Goal: Task Accomplishment & Management: Complete application form

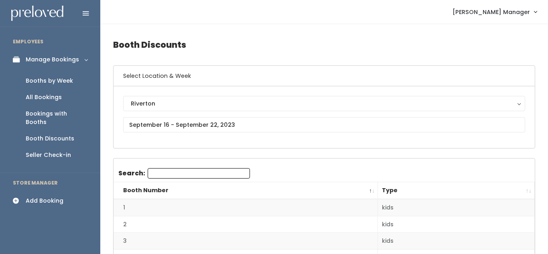
click at [39, 58] on div "Manage Bookings" at bounding box center [52, 59] width 53 height 8
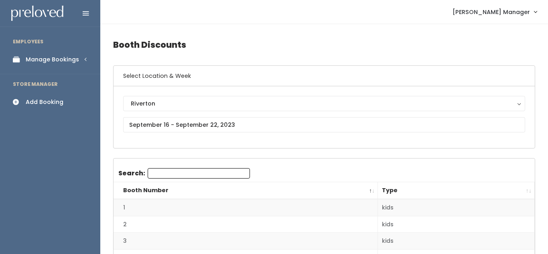
click at [39, 59] on div "Manage Bookings" at bounding box center [52, 59] width 53 height 8
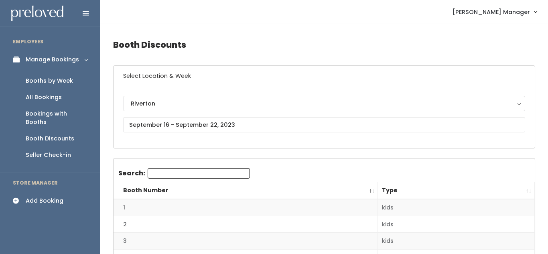
click at [46, 79] on div "Booths by Week" at bounding box center [49, 81] width 47 height 8
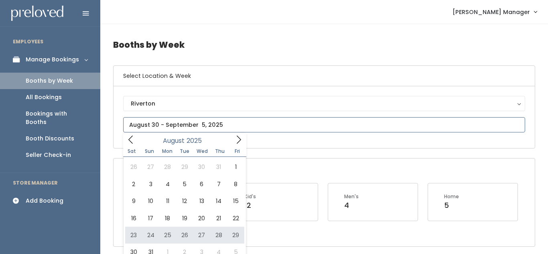
type input "August 23 to August 29"
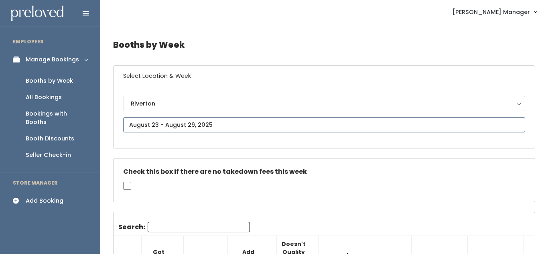
click at [161, 127] on input "text" at bounding box center [324, 124] width 402 height 15
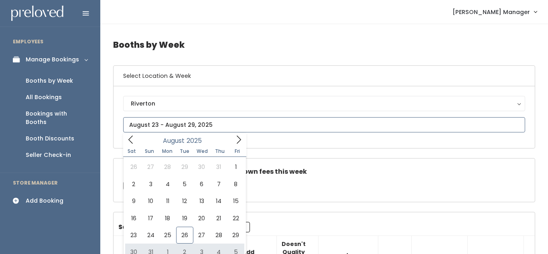
type input "August 30 to September 5"
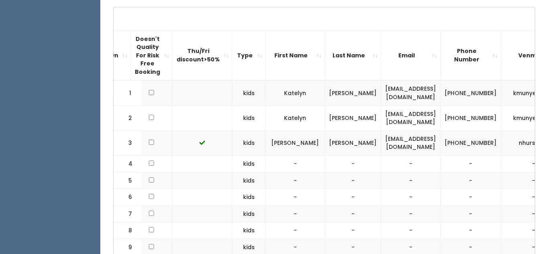
scroll to position [0, 224]
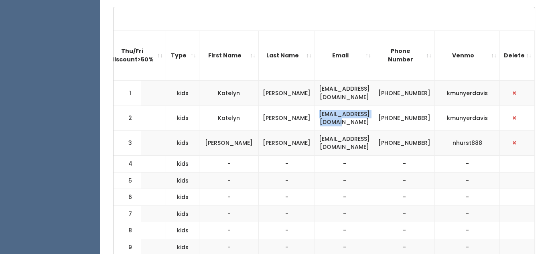
drag, startPoint x: 396, startPoint y: 118, endPoint x: 320, endPoint y: 126, distance: 76.3
click at [320, 126] on td "[EMAIL_ADDRESS][DOMAIN_NAME]" at bounding box center [344, 118] width 59 height 25
click at [203, 116] on td "Katelyn" at bounding box center [229, 118] width 59 height 25
drag, startPoint x: 395, startPoint y: 117, endPoint x: 328, endPoint y: 112, distance: 67.6
click at [328, 112] on td "[EMAIL_ADDRESS][DOMAIN_NAME]" at bounding box center [344, 118] width 59 height 25
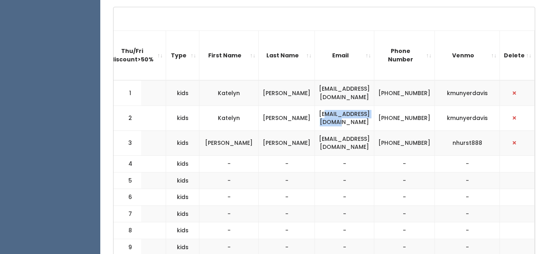
click at [328, 113] on td "[EMAIL_ADDRESS][DOMAIN_NAME]" at bounding box center [344, 118] width 59 height 25
drag, startPoint x: 323, startPoint y: 117, endPoint x: 395, endPoint y: 116, distance: 72.3
click at [375, 116] on td "[EMAIL_ADDRESS][DOMAIN_NAME]" at bounding box center [344, 118] width 59 height 25
drag, startPoint x: 398, startPoint y: 121, endPoint x: 317, endPoint y: 111, distance: 81.3
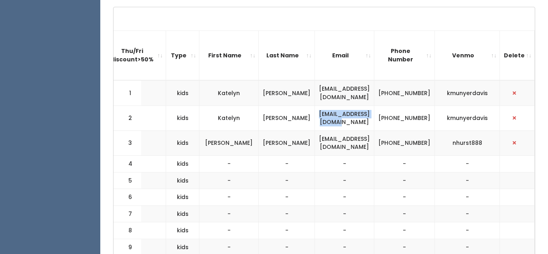
click at [317, 111] on td "[EMAIL_ADDRESS][DOMAIN_NAME]" at bounding box center [344, 118] width 59 height 25
click at [328, 118] on td "[EMAIL_ADDRESS][DOMAIN_NAME]" at bounding box center [344, 118] width 59 height 25
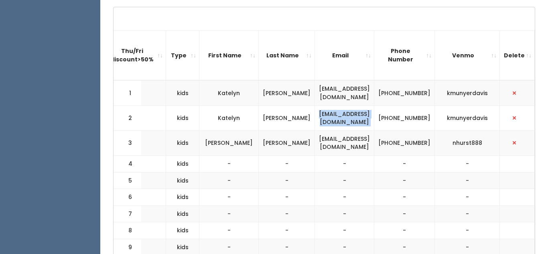
copy tr "kjdavis0615@gmail.com"
click at [515, 92] on span "button" at bounding box center [514, 93] width 3 height 5
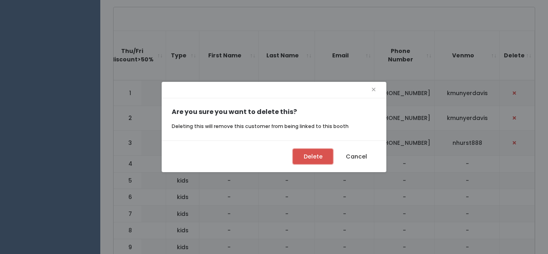
click at [311, 161] on button "Delete" at bounding box center [313, 156] width 40 height 15
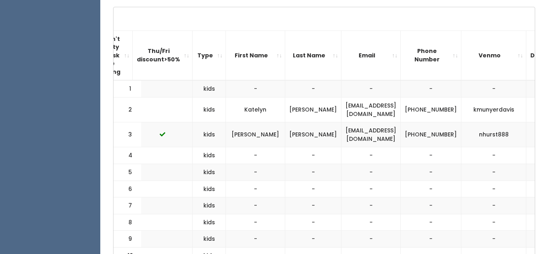
scroll to position [0, 224]
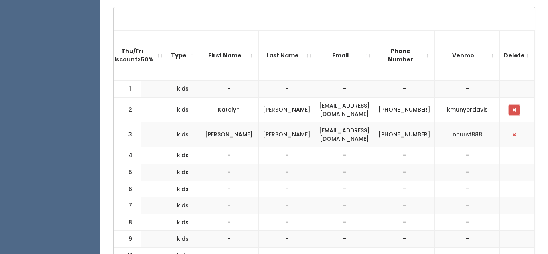
click at [518, 110] on button "button" at bounding box center [514, 110] width 10 height 10
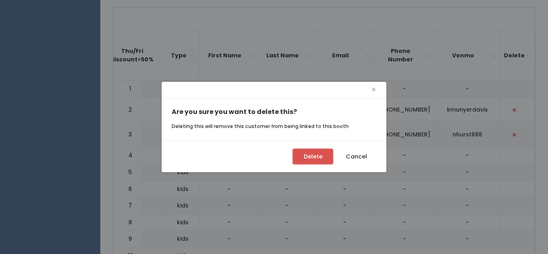
click at [326, 153] on button "Delete" at bounding box center [313, 156] width 40 height 15
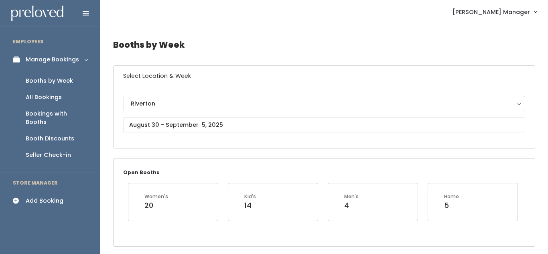
click at [43, 197] on div "Add Booking" at bounding box center [45, 201] width 38 height 8
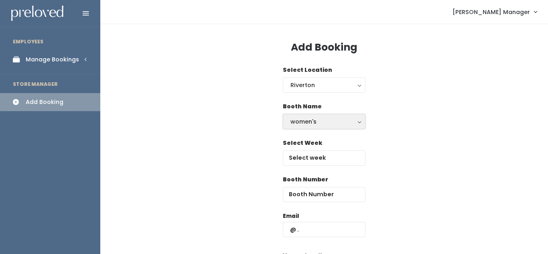
click at [317, 126] on button "women's" at bounding box center [324, 121] width 83 height 15
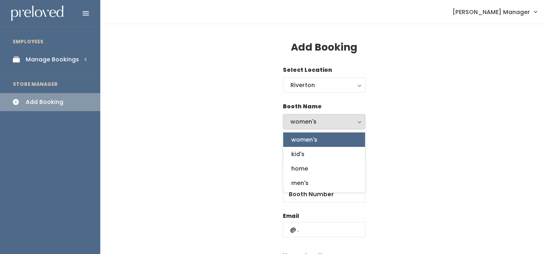
click at [317, 126] on button "women's" at bounding box center [324, 121] width 83 height 15
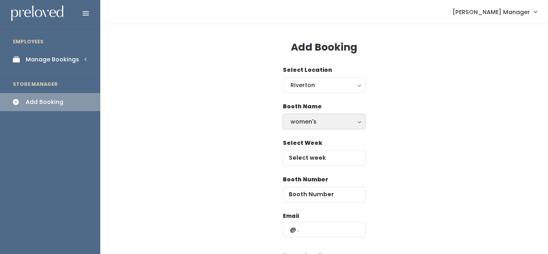
click at [313, 127] on button "women's" at bounding box center [324, 121] width 83 height 15
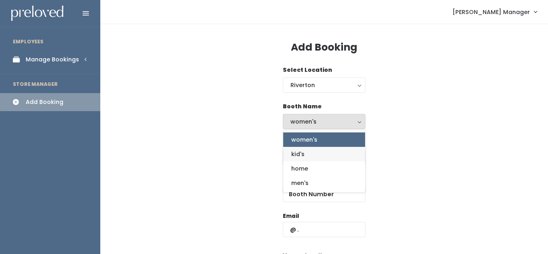
click at [301, 150] on span "kid's" at bounding box center [297, 154] width 13 height 9
select select "kids"
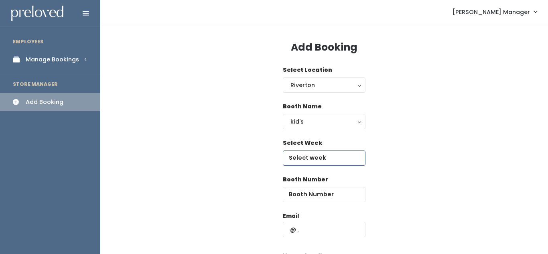
click at [303, 157] on input "text" at bounding box center [324, 158] width 83 height 15
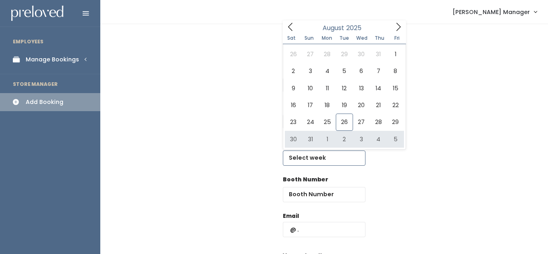
type input "August 30 to September 5"
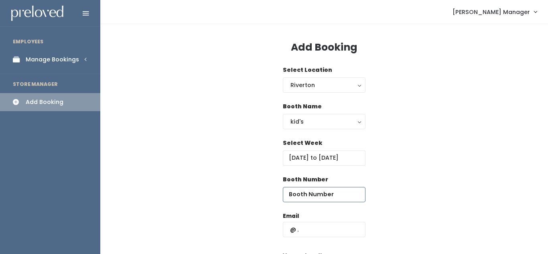
click at [304, 197] on input "number" at bounding box center [324, 194] width 83 height 15
type input "5"
click at [309, 232] on input "text" at bounding box center [324, 229] width 83 height 15
paste input "[EMAIL_ADDRESS][DOMAIN_NAME]"
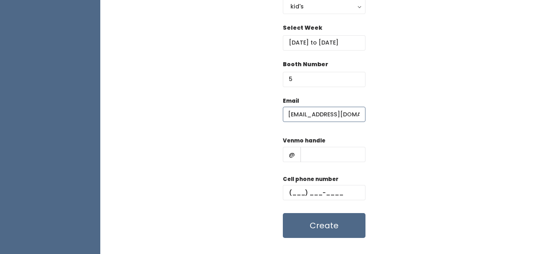
scroll to position [118, 0]
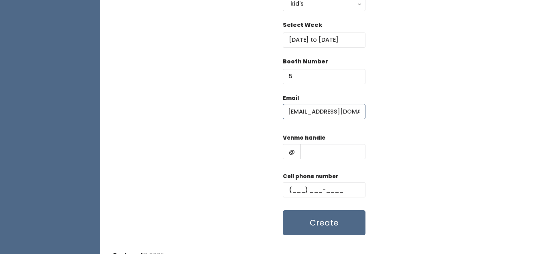
type input "[EMAIL_ADDRESS][DOMAIN_NAME]"
click at [335, 149] on input "text" at bounding box center [333, 151] width 65 height 15
type input "xxx"
click at [301, 187] on input "text" at bounding box center [324, 189] width 83 height 15
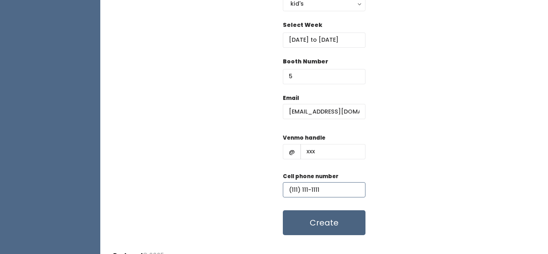
type input "(111) 111-1111"
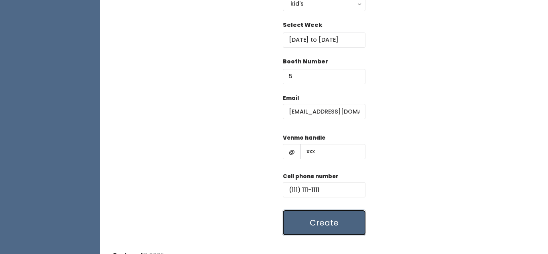
click at [306, 230] on button "Create" at bounding box center [324, 222] width 83 height 25
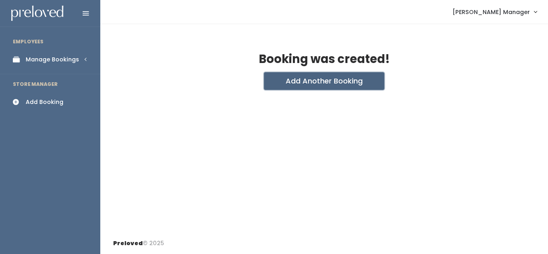
click at [304, 75] on button "Add Another Booking" at bounding box center [324, 81] width 120 height 18
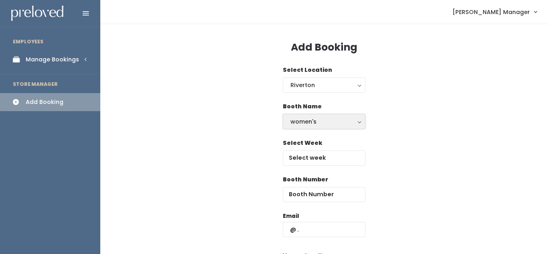
click at [314, 120] on div "women's" at bounding box center [324, 121] width 67 height 9
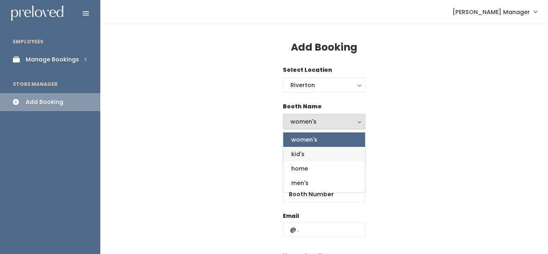
click at [314, 150] on link "kid's" at bounding box center [324, 154] width 82 height 14
select select "kids"
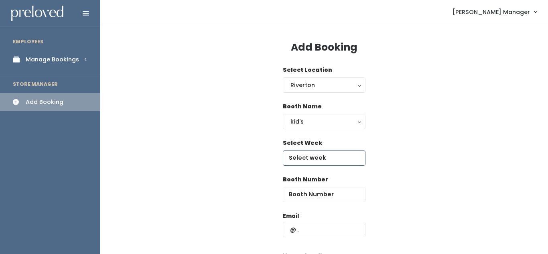
click at [318, 159] on input "text" at bounding box center [324, 158] width 83 height 15
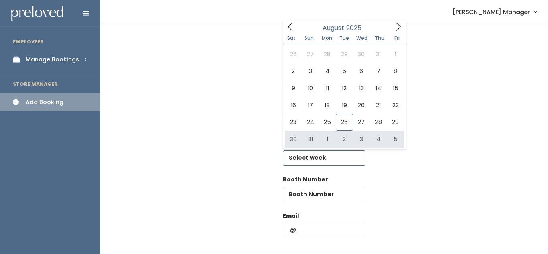
type input "August 30 to September 5"
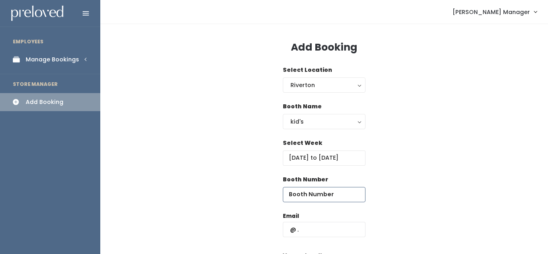
click at [314, 198] on input "number" at bounding box center [324, 194] width 83 height 15
type input "6"
click at [322, 228] on input "text" at bounding box center [324, 229] width 83 height 15
paste input "[EMAIL_ADDRESS][DOMAIN_NAME]"
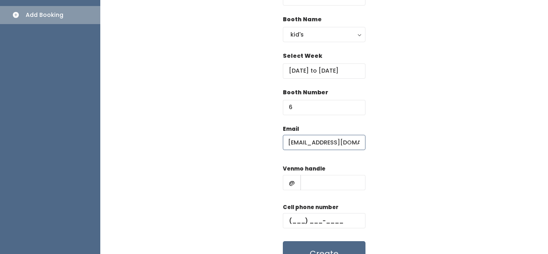
scroll to position [88, 0]
type input "[EMAIL_ADDRESS][DOMAIN_NAME]"
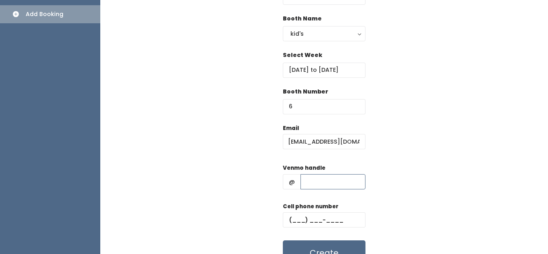
click at [318, 186] on input "text" at bounding box center [333, 181] width 65 height 15
type input "xxx"
click at [299, 215] on input "text" at bounding box center [324, 219] width 83 height 15
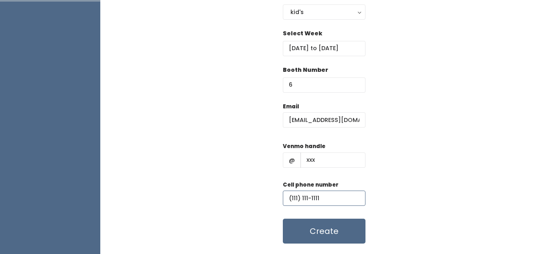
scroll to position [111, 0]
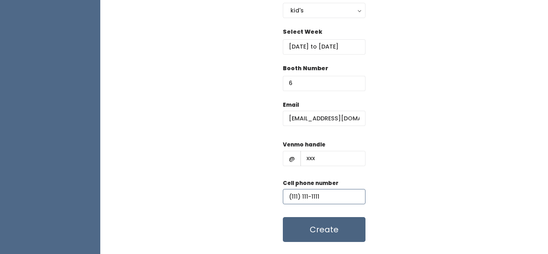
type input "(111) 111-1111"
click at [327, 235] on button "Create" at bounding box center [324, 229] width 83 height 25
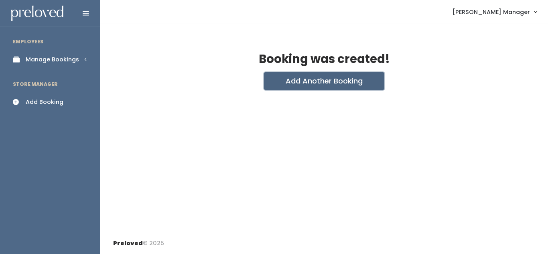
click at [308, 77] on button "Add Another Booking" at bounding box center [324, 81] width 120 height 18
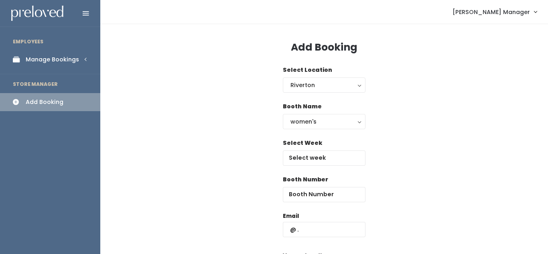
click at [53, 62] on div "Manage Bookings" at bounding box center [52, 59] width 53 height 8
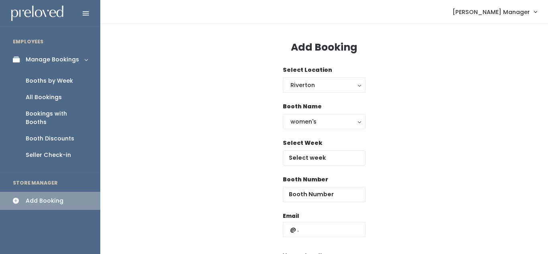
click at [56, 77] on div "Booths by Week" at bounding box center [49, 81] width 47 height 8
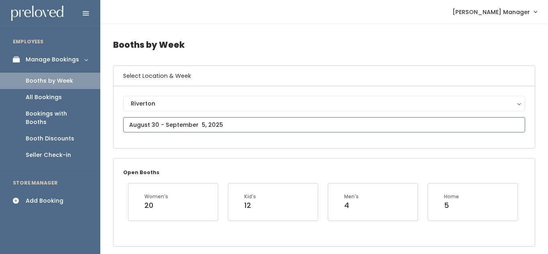
type input "August 30 to September 5"
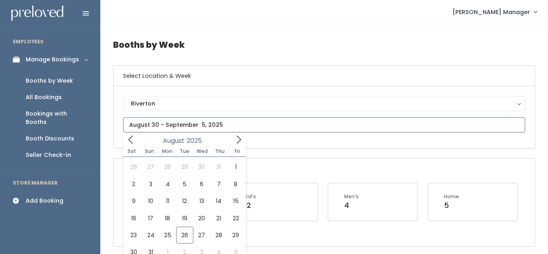
type input "August 30 to September 5"
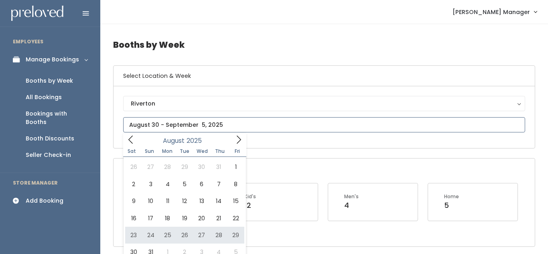
type input "August 23 to August 29"
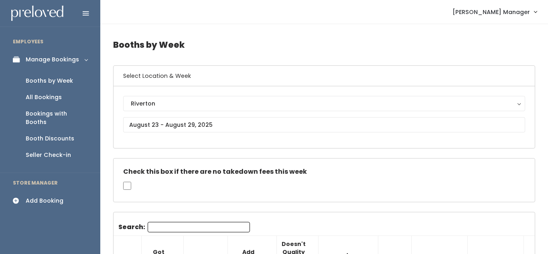
click at [25, 192] on link "Add Booking" at bounding box center [50, 201] width 100 height 18
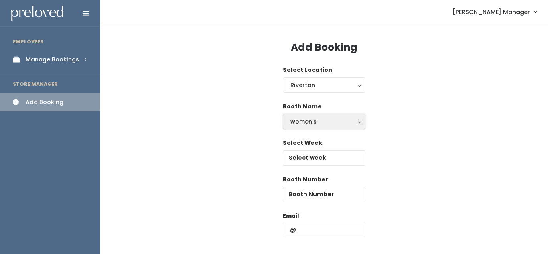
click at [324, 120] on div "women's" at bounding box center [324, 121] width 67 height 9
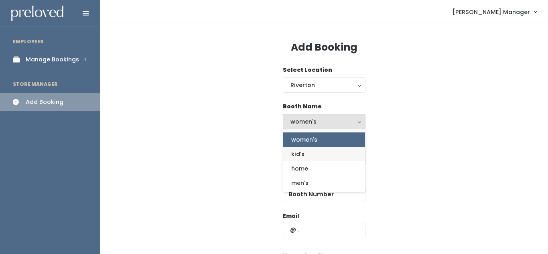
click at [324, 156] on link "kid's" at bounding box center [324, 154] width 82 height 14
select select "kids"
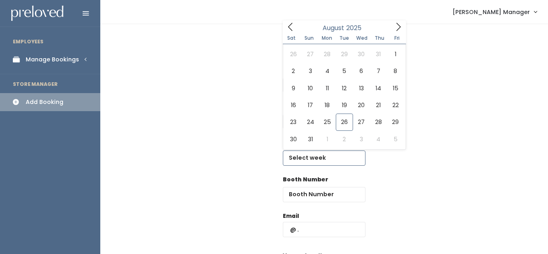
click at [325, 160] on input "text" at bounding box center [324, 158] width 83 height 15
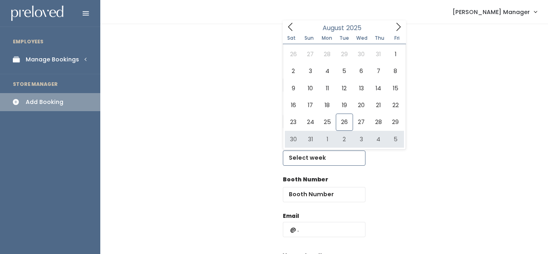
type input "August 30 to September 5"
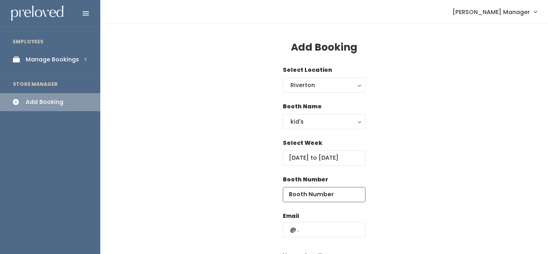
click at [339, 198] on input "number" at bounding box center [324, 194] width 83 height 15
type input "5"
click at [332, 230] on input "text" at bounding box center [324, 229] width 83 height 15
paste input "[EMAIL_ADDRESS][DOMAIN_NAME]"
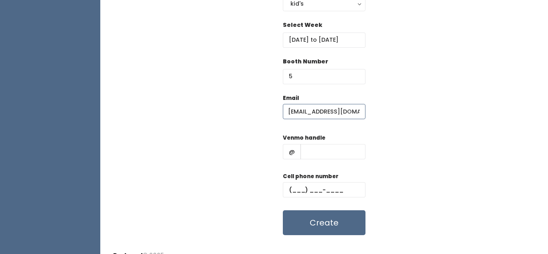
scroll to position [126, 0]
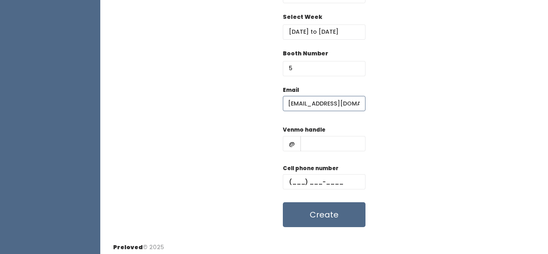
type input "[EMAIL_ADDRESS][DOMAIN_NAME]"
click at [325, 143] on input "text" at bounding box center [333, 143] width 65 height 15
type input "zzz"
click at [302, 179] on input "text" at bounding box center [324, 181] width 83 height 15
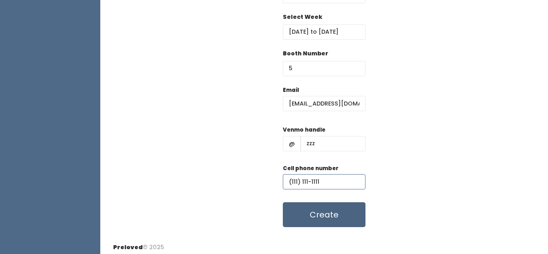
type input "(111) 111-1111"
click at [312, 211] on button "Create" at bounding box center [324, 214] width 83 height 25
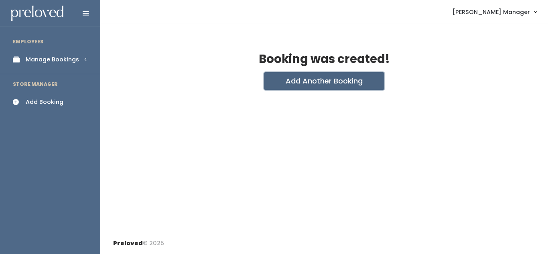
click at [304, 86] on button "Add Another Booking" at bounding box center [324, 81] width 120 height 18
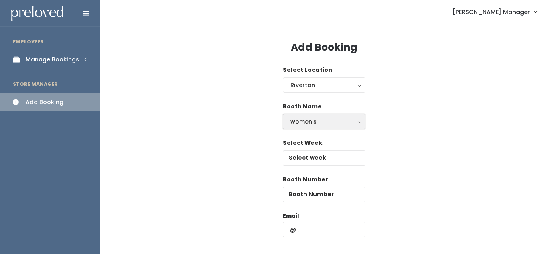
click at [304, 123] on div "women's" at bounding box center [324, 121] width 67 height 9
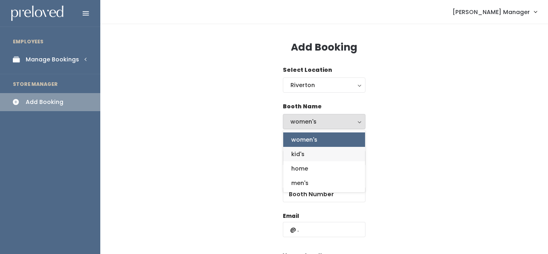
click at [309, 157] on link "kid's" at bounding box center [324, 154] width 82 height 14
select select "kids"
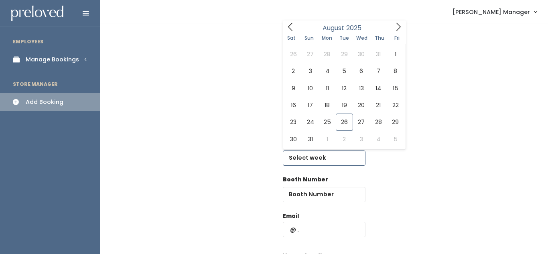
click at [309, 157] on input "text" at bounding box center [324, 158] width 83 height 15
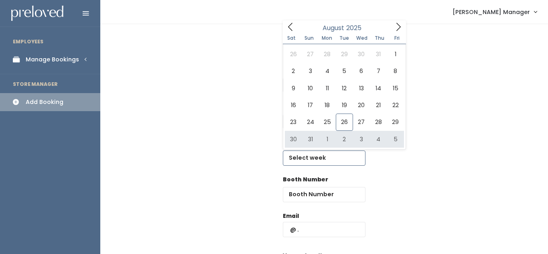
type input "August 30 to September 5"
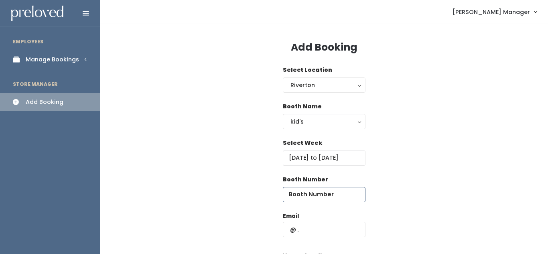
click at [314, 197] on input "number" at bounding box center [324, 194] width 83 height 15
type input "6"
click at [315, 232] on input "text" at bounding box center [324, 229] width 83 height 15
paste input "[EMAIL_ADDRESS][DOMAIN_NAME]"
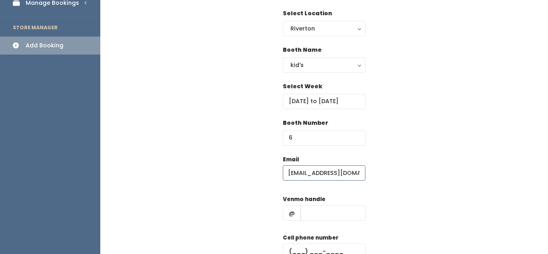
scroll to position [57, 0]
type input "[EMAIL_ADDRESS][DOMAIN_NAME]"
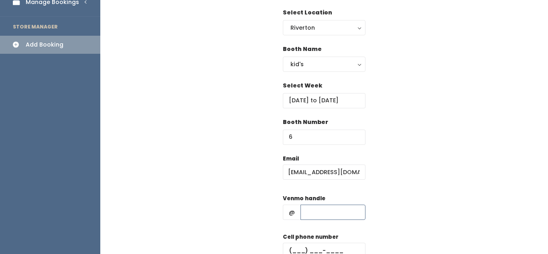
click at [310, 215] on input "text" at bounding box center [333, 212] width 65 height 15
type input "zzz"
click at [300, 246] on input "text" at bounding box center [324, 250] width 83 height 15
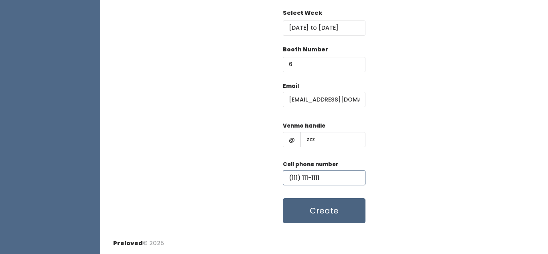
type input "(111) 111-1111"
click at [324, 212] on button "Create" at bounding box center [324, 210] width 83 height 25
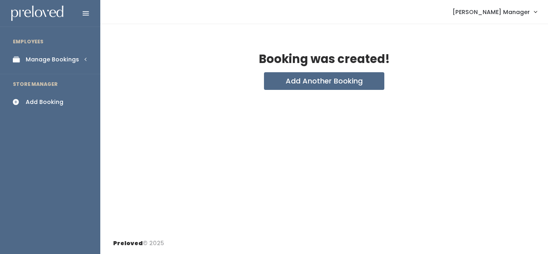
click at [51, 63] on div "Manage Bookings" at bounding box center [52, 59] width 53 height 8
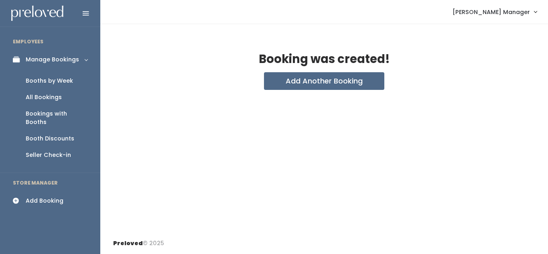
click at [56, 77] on div "Booths by Week" at bounding box center [49, 81] width 47 height 8
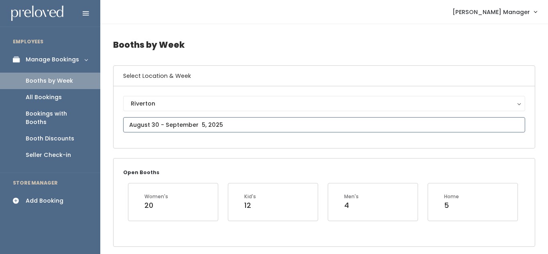
click at [188, 120] on input "text" at bounding box center [324, 124] width 402 height 15
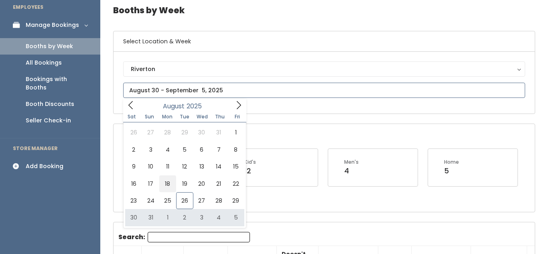
scroll to position [35, 0]
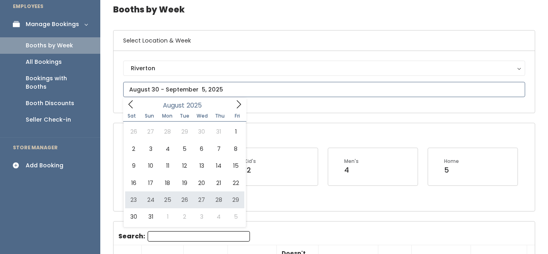
type input "August 23 to August 29"
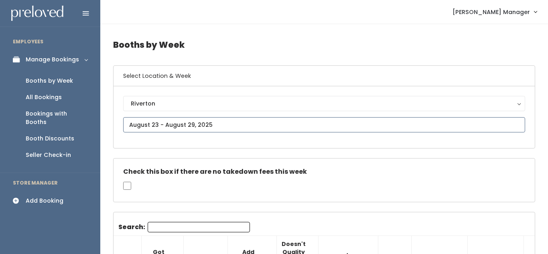
click at [173, 128] on input "text" at bounding box center [324, 124] width 402 height 15
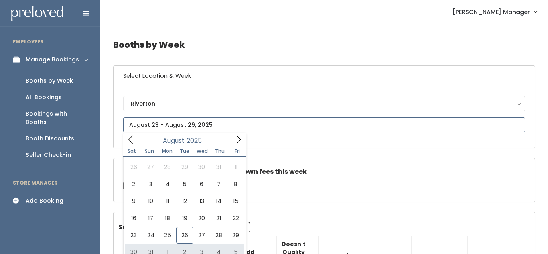
type input "August 30 to September 5"
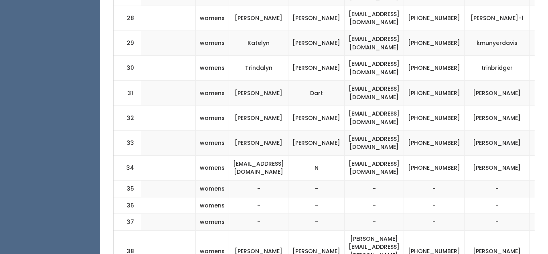
scroll to position [0, 224]
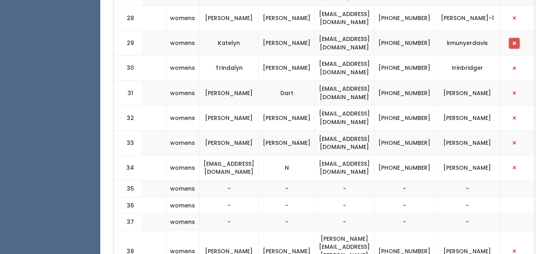
click at [513, 38] on button "button" at bounding box center [514, 43] width 10 height 10
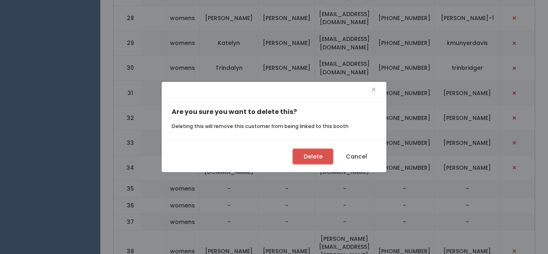
click at [309, 157] on button "Delete" at bounding box center [313, 156] width 40 height 15
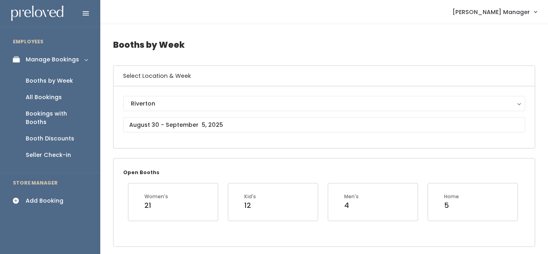
click at [38, 197] on div "Add Booking" at bounding box center [45, 201] width 38 height 8
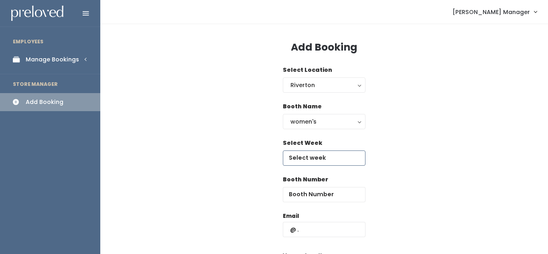
click at [299, 155] on input "text" at bounding box center [324, 158] width 83 height 15
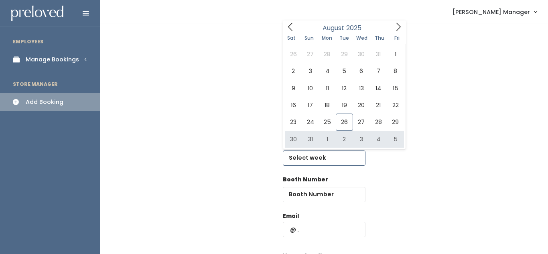
type input "[DATE] to [DATE]"
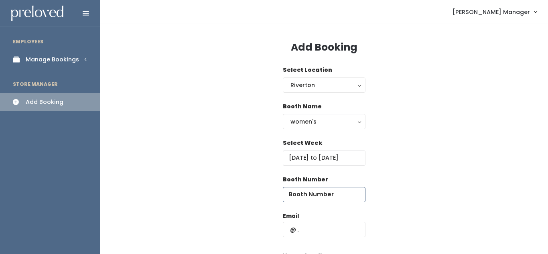
click at [312, 199] on input "number" at bounding box center [324, 194] width 83 height 15
type input "20"
click at [319, 234] on input "text" at bounding box center [324, 229] width 83 height 15
paste input "[EMAIL_ADDRESS][DOMAIN_NAME]"
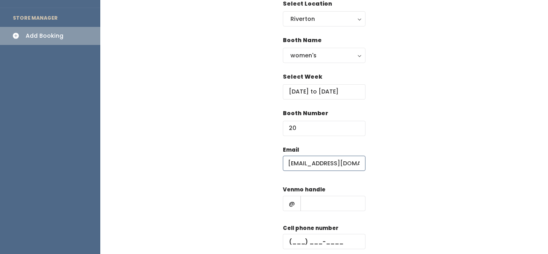
scroll to position [68, 0]
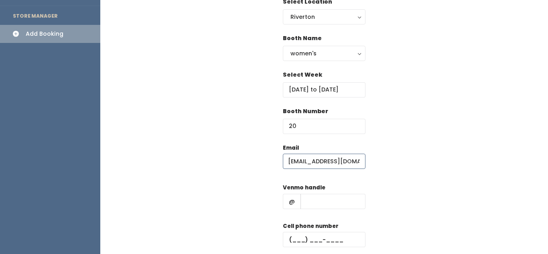
type input "[EMAIL_ADDRESS][DOMAIN_NAME]"
click at [315, 200] on input "text" at bounding box center [333, 201] width 65 height 15
type input "zzz"
click at [311, 236] on input "text" at bounding box center [324, 239] width 83 height 15
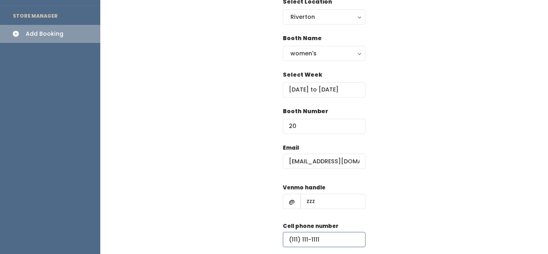
scroll to position [130, 0]
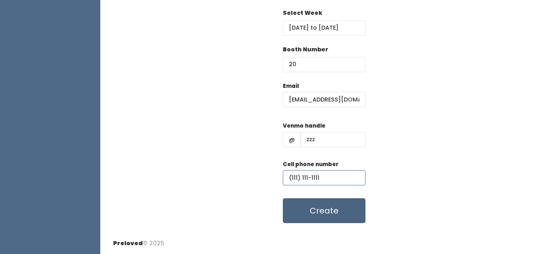
type input "(111) 111-1111"
click at [300, 215] on button "Create" at bounding box center [324, 210] width 83 height 25
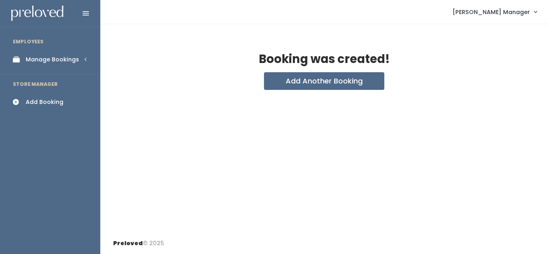
click at [65, 57] on div "Manage Bookings" at bounding box center [52, 59] width 53 height 8
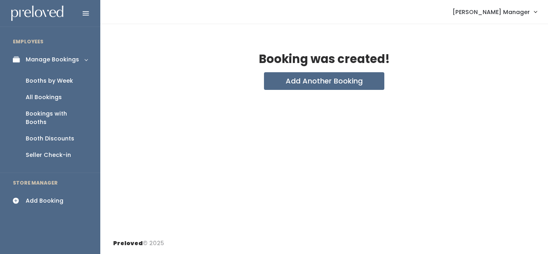
click at [49, 82] on div "Booths by Week" at bounding box center [49, 81] width 47 height 8
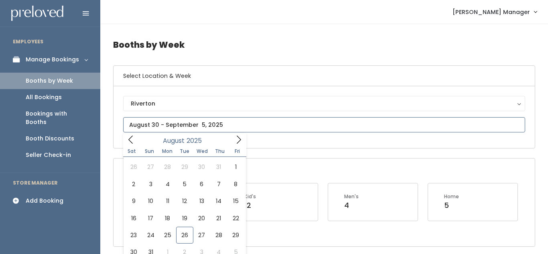
type input "August 30 to September 5"
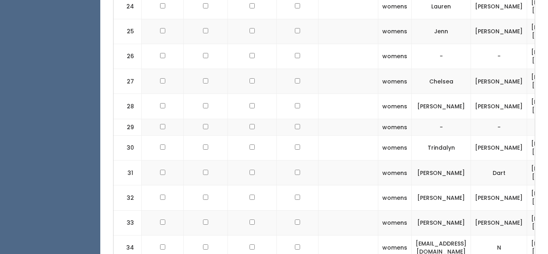
scroll to position [778, 0]
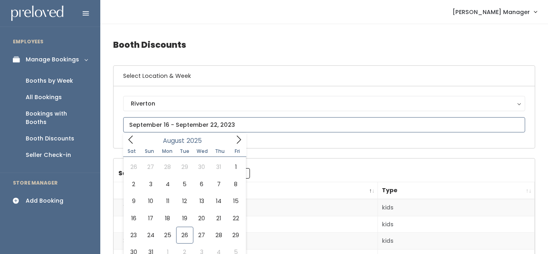
click at [171, 129] on input "text" at bounding box center [324, 124] width 402 height 15
type input "[DATE] to [DATE]"
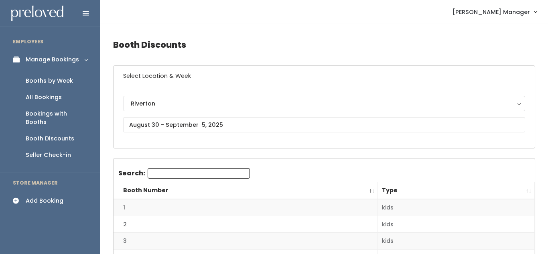
click at [58, 82] on div "Booths by Week" at bounding box center [49, 81] width 47 height 8
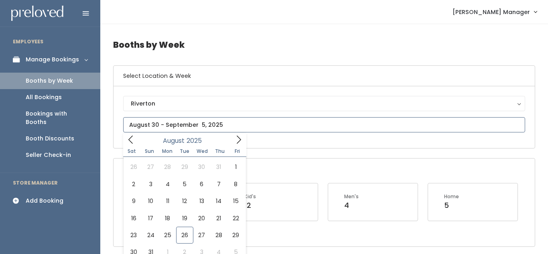
click at [166, 128] on input "text" at bounding box center [324, 124] width 402 height 15
type input "August 30 to September 5"
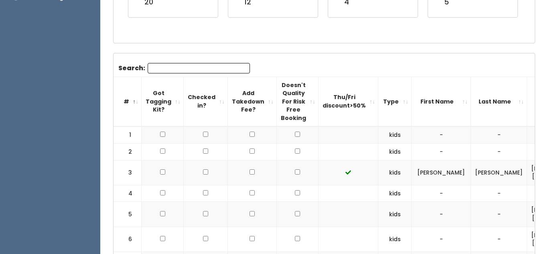
scroll to position [204, 0]
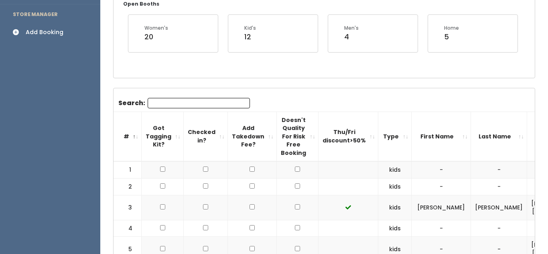
scroll to position [168, 0]
